Goal: Task Accomplishment & Management: Complete application form

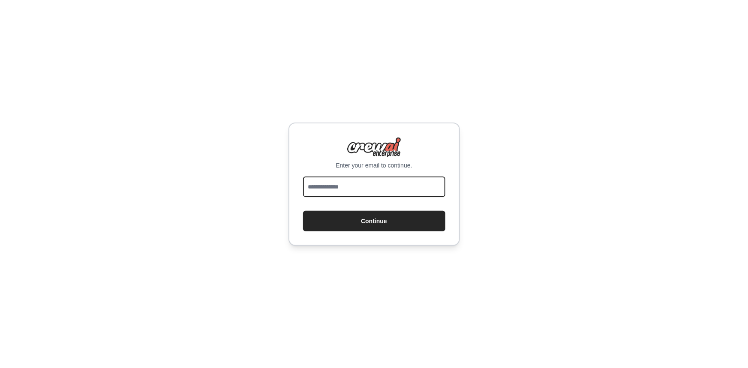
click at [349, 187] on input "email" at bounding box center [374, 187] width 142 height 21
type input "**********"
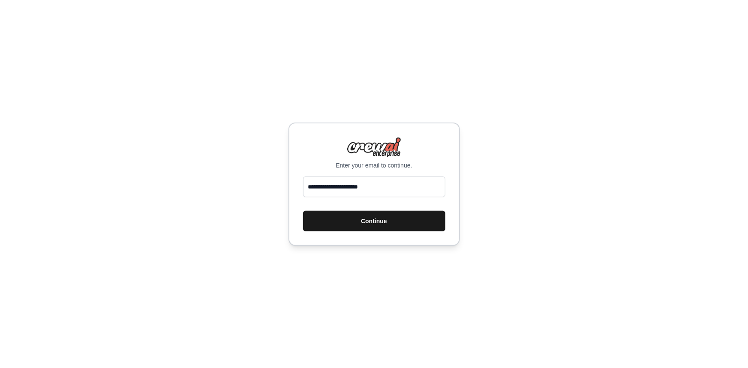
click at [372, 214] on button "Continue" at bounding box center [374, 221] width 142 height 21
